Goal: Task Accomplishment & Management: Complete application form

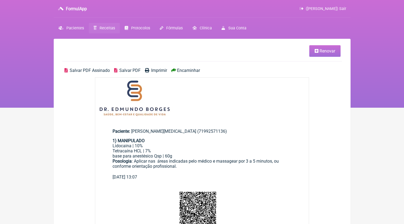
click at [102, 30] on span "Receitas" at bounding box center [107, 28] width 15 height 5
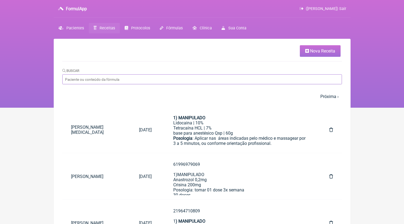
click at [139, 80] on input "Buscar" at bounding box center [201, 79] width 279 height 10
type input "[PERSON_NAME]"
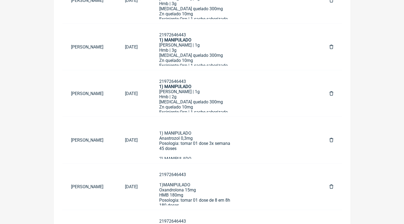
scroll to position [154, 0]
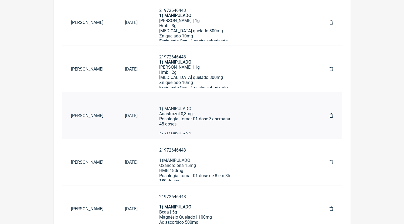
click at [226, 115] on div "1) MANIPULADO Anastrozol 0,3mg Posologia: tomar 01 dose 3x semana 45 doses" at bounding box center [233, 116] width 149 height 31
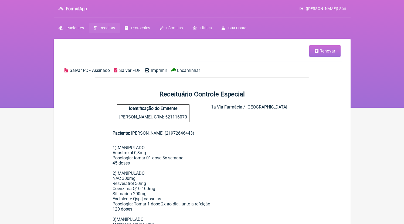
click at [322, 55] on link "Renovar" at bounding box center [324, 51] width 31 height 12
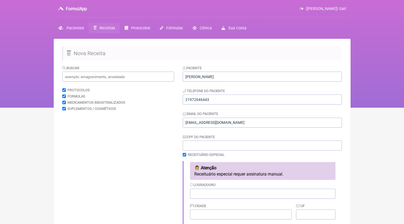
scroll to position [189, 0]
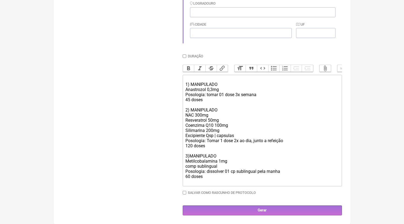
click at [234, 145] on div "Resveratrol 50mg Coenzima Q10 100mg Silimarina 200mg Excipiente Qsp | capsulas …" at bounding box center [261, 136] width 153 height 36
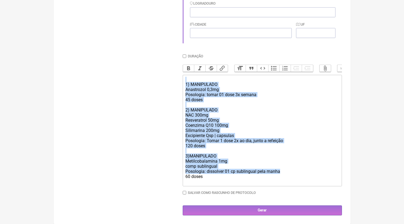
paste trix-editor "1)MANIPULADO<br>Anastrozol 0,2mg<br>Posologia: tomar 01 dose 3x semana<br>45 do…"
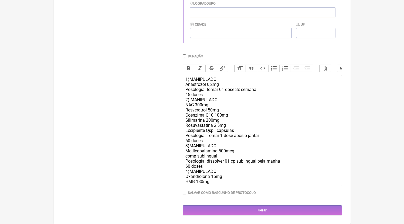
click at [206, 95] on div "1)MANIPULADO Anastrozol 0,2mg Posologia: tomar 01 dose 3x semana 45 doses 2) MA…" at bounding box center [261, 131] width 153 height 108
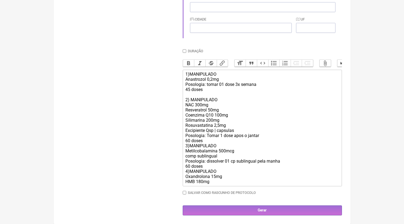
click at [206, 146] on div "1)MANIPULADO Anastrozol 0,2mg Posologia: tomar 01 dose 3x semana 45 doses 2) MA…" at bounding box center [261, 128] width 153 height 113
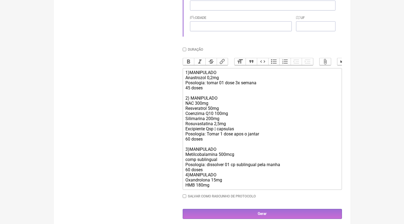
click at [207, 177] on div "1)MANIPULADO Anastrozol 0,2mg Posologia: tomar 01 dose 3x semana 45 doses 2) MA…" at bounding box center [261, 129] width 153 height 118
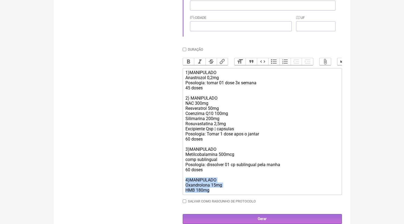
drag, startPoint x: 216, startPoint y: 199, endPoint x: 161, endPoint y: 187, distance: 55.6
click at [161, 187] on form "Buscar Protocolos Formulas Medicamentos Industrializados Suplementos / Cosmétic…" at bounding box center [201, 51] width 279 height 348
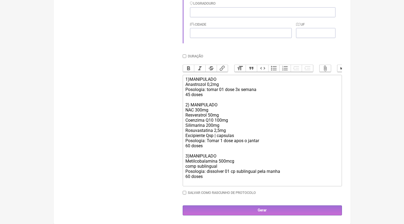
scroll to position [183, 0]
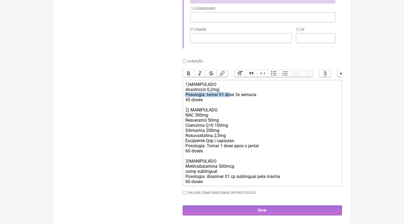
click at [231, 92] on div "1)MANIPULADO Anastrozol 0,2mg Posologia: tomar 01 dose 3x semana 45 doses 2) MA…" at bounding box center [261, 133] width 153 height 102
click at [230, 91] on div "1)MANIPULADO Anastrozol 0,2mg Posologia: tomar 01 dose 3x semana 45 doses 2) MA…" at bounding box center [261, 133] width 153 height 102
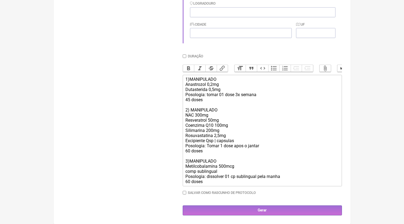
click at [237, 138] on div "1)MANIPULADO Anastrozol 0,2mg Dutasterida 0,5mg Posologia: tomar 01 dose 3x sem…" at bounding box center [261, 131] width 153 height 108
drag, startPoint x: 237, startPoint y: 140, endPoint x: 120, endPoint y: 140, distance: 117.6
click at [120, 140] on form "Buscar Protocolos Formulas Medicamentos Industrializados Suplementos / Cosmétic…" at bounding box center [201, 49] width 279 height 332
drag, startPoint x: 228, startPoint y: 127, endPoint x: 150, endPoint y: 124, distance: 78.5
click at [150, 124] on form "Buscar Protocolos Formulas Medicamentos Industrializados Suplementos / Cosmétic…" at bounding box center [201, 49] width 279 height 332
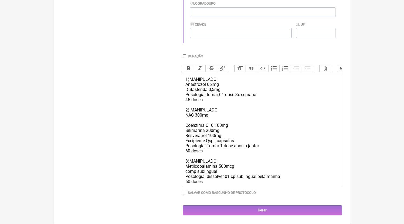
type trix-editor "<div>1)MANIPULADO<br>Anastrozol 0,2mg<br>Dutasterida 0,5mg<br>Posologia: tomar …"
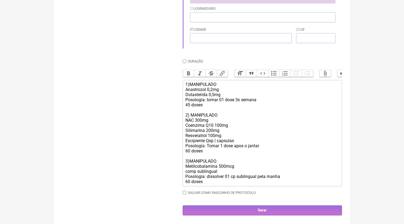
scroll to position [0, 0]
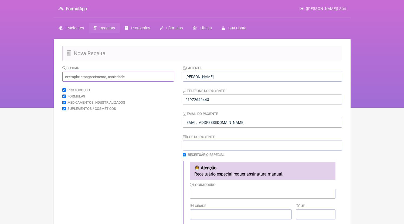
click at [81, 76] on input "text" at bounding box center [118, 77] width 112 height 10
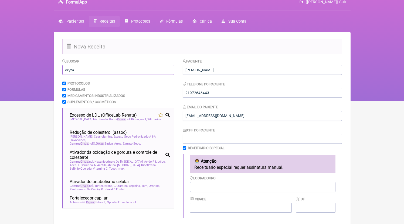
scroll to position [10, 0]
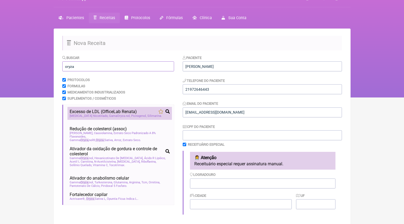
type input "oryza"
click at [95, 114] on span "Excesso de LDL (OfficeLab Renata)" at bounding box center [103, 111] width 67 height 5
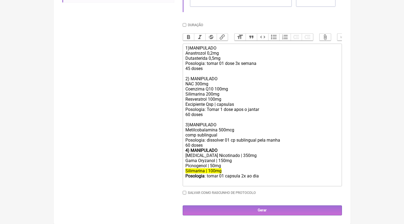
scroll to position [219, 0]
click at [236, 97] on div "1)MANIPULADO Anastrozol 0,2mg Dutasterida 0,5mg Posologia: tomar 01 dose 3x sem…" at bounding box center [261, 97] width 153 height 102
click at [232, 100] on div "1)MANIPULADO Anastrozol 0,2mg Dutasterida 0,5mg Posologia: tomar 01 dose 3x sem…" at bounding box center [261, 97] width 153 height 102
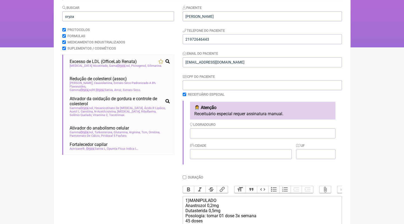
scroll to position [57, 0]
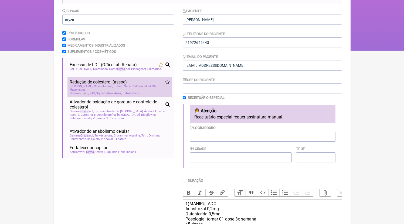
click at [102, 90] on span "[PERSON_NAME], Cassiolamina, Extrato Seco Padronizado A 8% Flavonoides" at bounding box center [120, 88] width 100 height 7
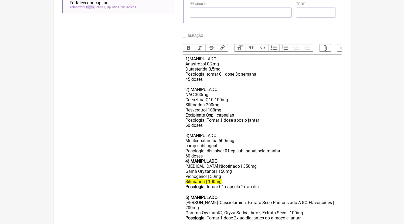
scroll to position [230, 0]
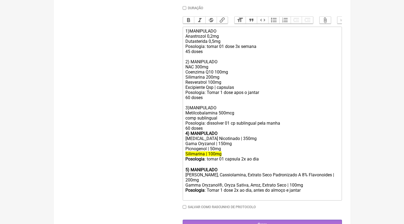
click at [235, 89] on div "1)MANIPULADO Anastrozol 0,2mg Dutasterida 0,5mg Posologia: tomar 01 dose 3x sem…" at bounding box center [261, 80] width 153 height 102
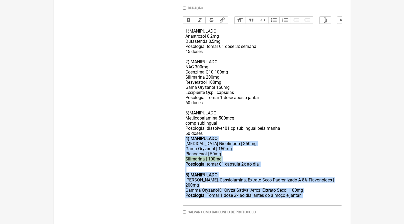
drag, startPoint x: 305, startPoint y: 199, endPoint x: 153, endPoint y: 145, distance: 161.8
click at [153, 145] on form "Buscar oryza Protocolos Formulas Medicamentos Industrializados Suplementos / Co…" at bounding box center [201, 35] width 279 height 400
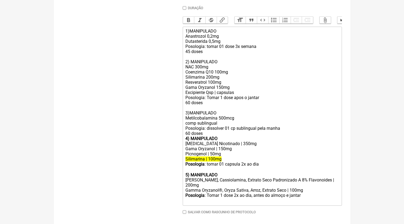
click at [216, 73] on div "1)MANIPULADO Anastrozol 0,2mg Dutasterida 0,5mg Posologia: tomar 01 dose 3x sem…" at bounding box center [261, 83] width 153 height 108
drag, startPoint x: 216, startPoint y: 73, endPoint x: 108, endPoint y: 71, distance: 108.4
click at [108, 71] on form "Buscar oryza Protocolos Formulas Medicamentos Industrializados Suplementos / Co…" at bounding box center [201, 35] width 279 height 400
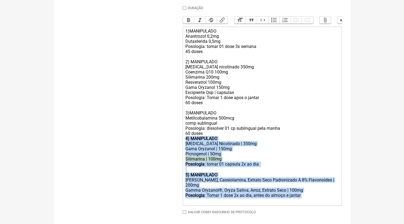
drag, startPoint x: 323, startPoint y: 204, endPoint x: 109, endPoint y: 147, distance: 221.5
click at [109, 147] on form "Buscar oryza Protocolos Formulas Medicamentos Industrializados Suplementos / Co…" at bounding box center [201, 35] width 279 height 400
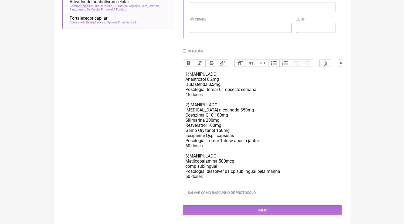
scroll to position [194, 0]
type trix-editor "<div>1)MANIPULADO<br>Anastrozol 0,2mg<br>Dutasterida 0,5mg<br>Posologia: tomar …"
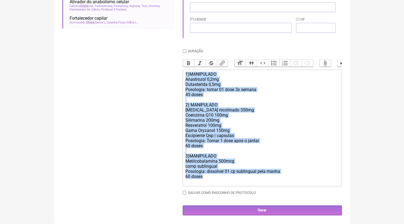
copy div "1)MANIPULADO Anastrozol 0,2mg Dutasterida 0,5mg Posologia: tomar 01 dose 3x sem…"
